Goal: Transaction & Acquisition: Download file/media

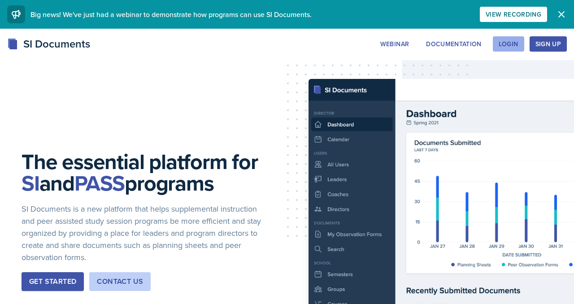
click at [502, 48] on div "Login" at bounding box center [509, 43] width 20 height 7
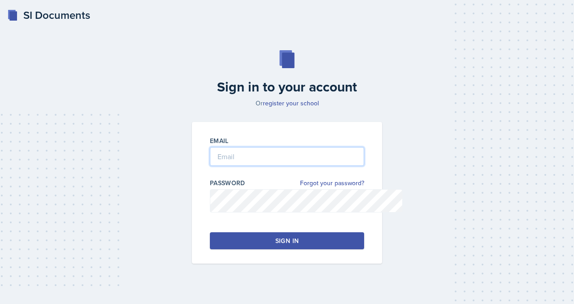
type input "[EMAIL_ADDRESS][DOMAIN_NAME]"
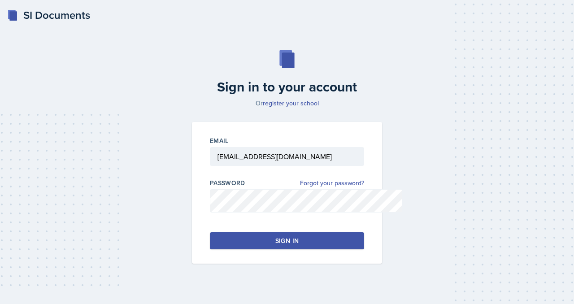
click at [502, 49] on div "Sign in to your account Or register your school Email [EMAIL_ADDRESS][DOMAIN_NA…" at bounding box center [287, 157] width 546 height 271
click at [314, 250] on button "Sign in" at bounding box center [287, 240] width 154 height 17
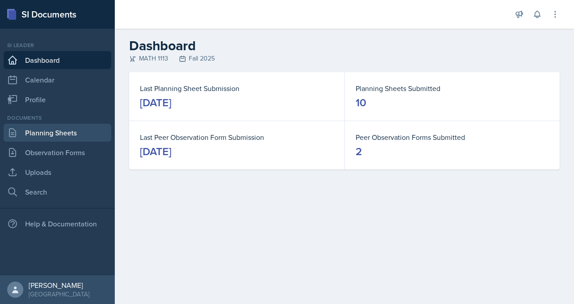
click at [41, 142] on link "Planning Sheets" at bounding box center [58, 133] width 108 height 18
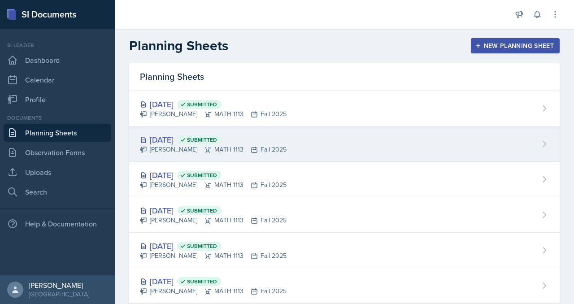
click at [242, 146] on div "[DATE] Submitted" at bounding box center [213, 140] width 147 height 12
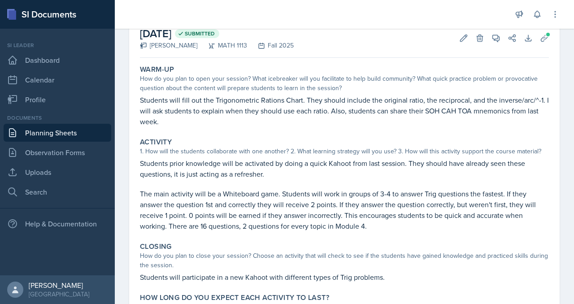
scroll to position [54, 0]
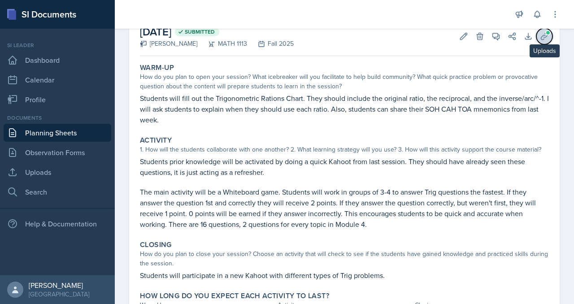
click at [537, 44] on button "Uploads" at bounding box center [545, 36] width 16 height 16
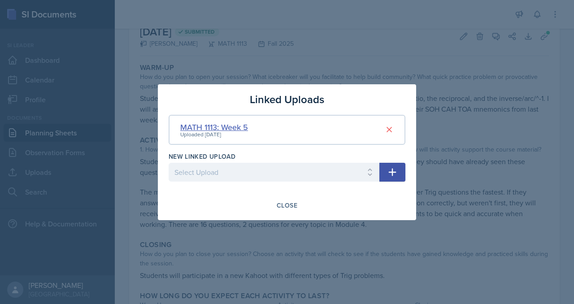
click at [222, 121] on div "MATH 1113: Week 5" at bounding box center [214, 127] width 68 height 12
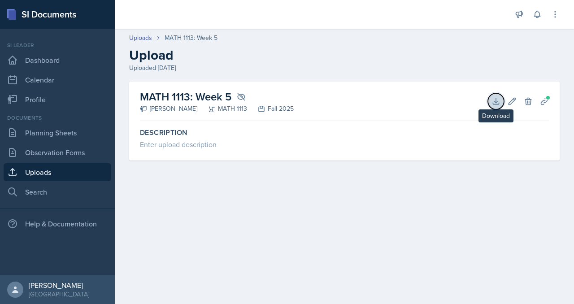
click at [488, 109] on button "Download" at bounding box center [496, 101] width 16 height 16
